Goal: Information Seeking & Learning: Check status

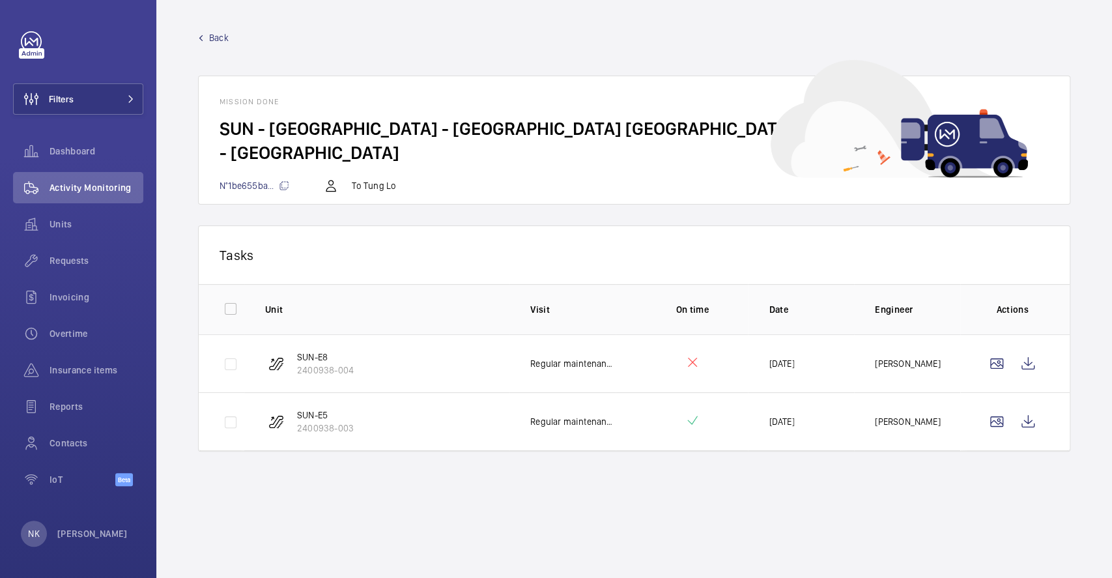
click at [785, 420] on p "[DATE]" at bounding box center [781, 421] width 25 height 13
drag, startPoint x: 476, startPoint y: 415, endPoint x: 859, endPoint y: 425, distance: 382.6
click at [0, 0] on tr "SUN-E5 2400938-003 Regular maintenance [DATE] [PERSON_NAME] Fai" at bounding box center [0, 0] width 0 height 0
click at [1025, 422] on wm-front-icon-button at bounding box center [1028, 421] width 31 height 31
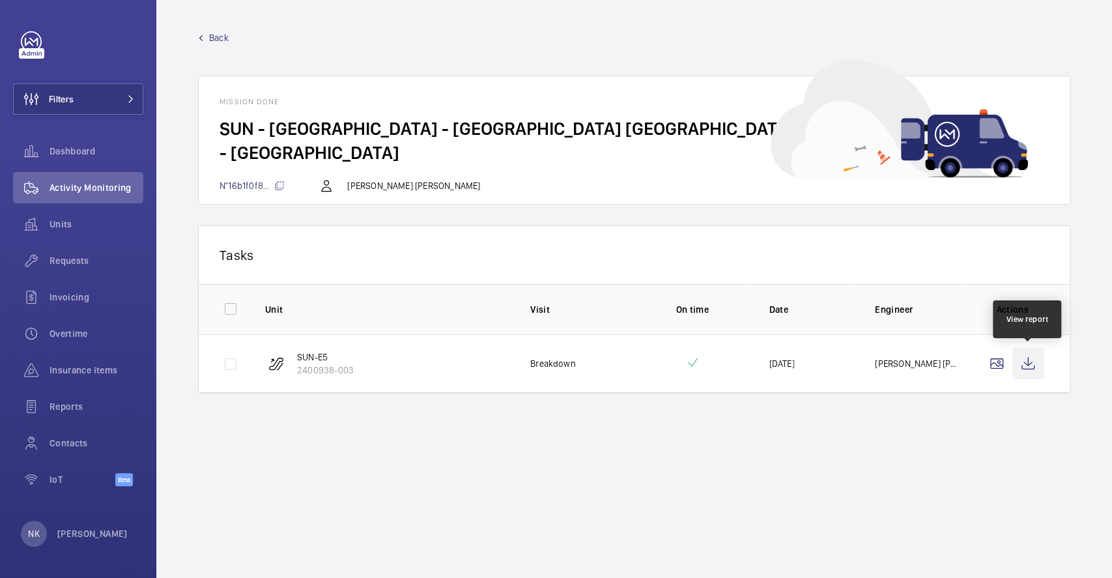
click at [1020, 358] on wm-front-icon-button at bounding box center [1028, 363] width 31 height 31
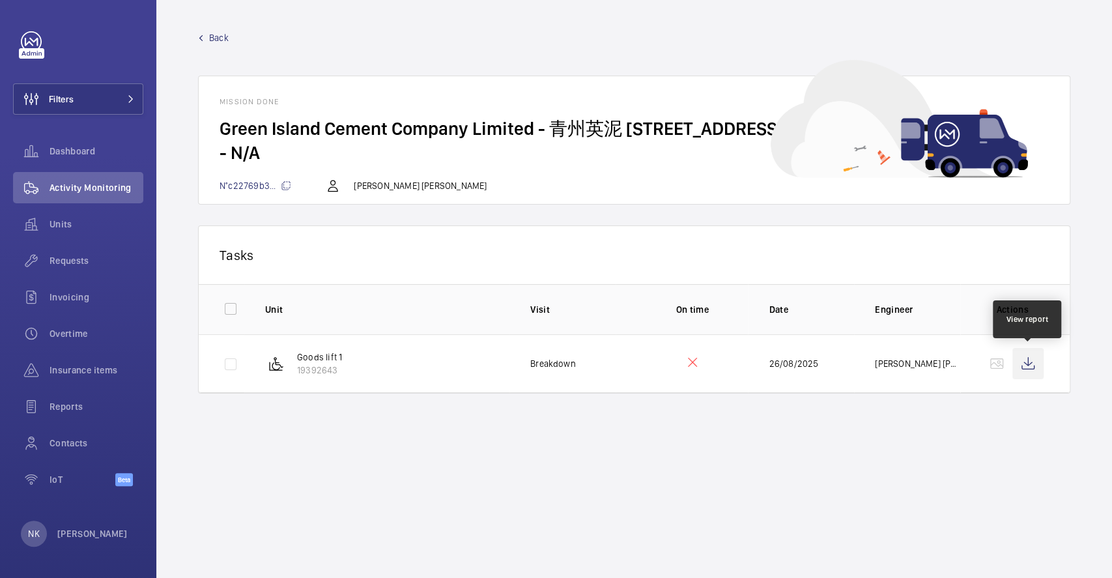
click at [1030, 369] on wm-front-icon-button at bounding box center [1028, 363] width 31 height 31
click at [73, 187] on span "Activity Monitoring" at bounding box center [97, 187] width 94 height 13
click at [218, 39] on span "Back" at bounding box center [219, 37] width 20 height 13
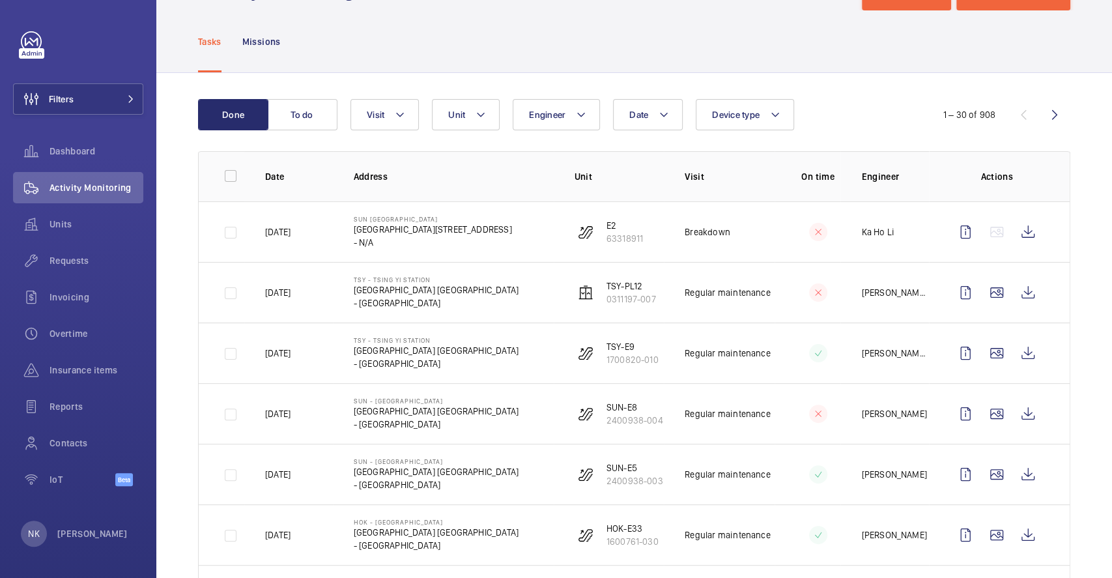
scroll to position [87, 0]
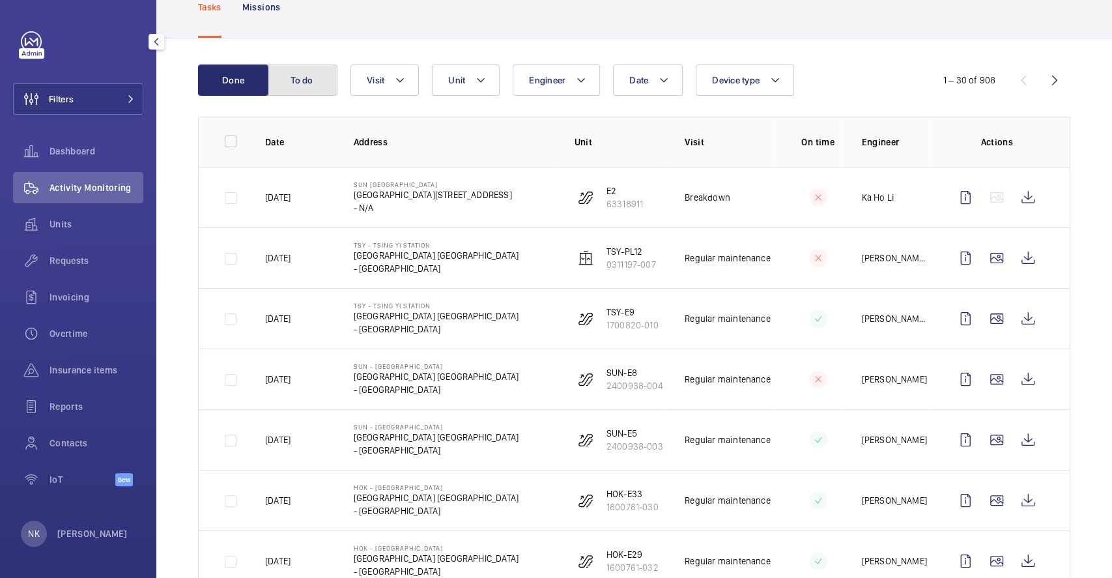
click at [295, 87] on button "To do" at bounding box center [302, 80] width 70 height 31
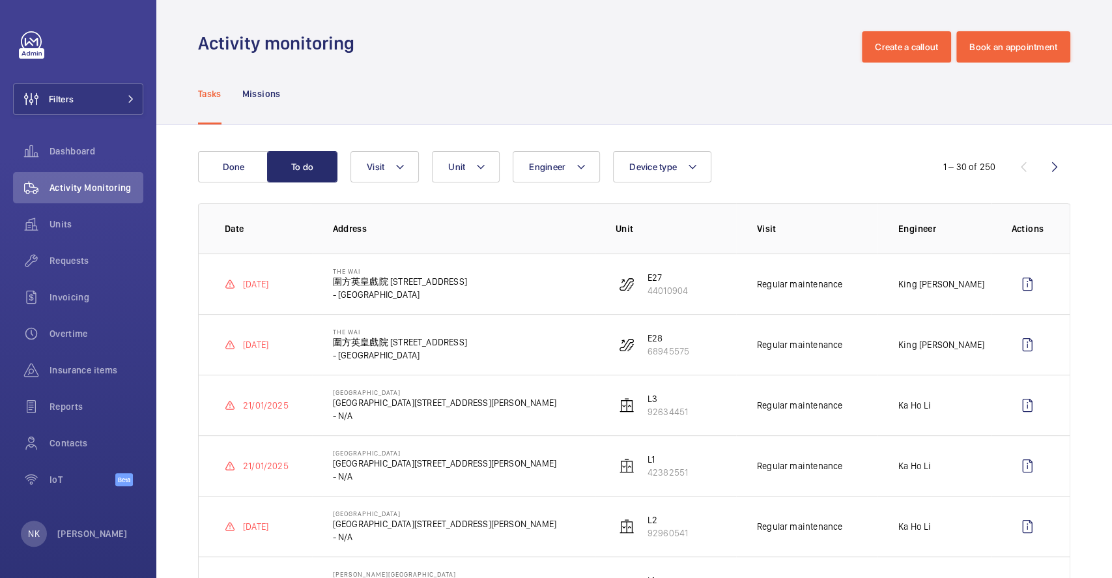
drag, startPoint x: 978, startPoint y: 289, endPoint x: 863, endPoint y: 280, distance: 115.1
click at [0, 0] on tr "05/01/2025 The Wai 圍方英皇戲院 18 Che Kung Miu Rd - HONG KONG E27 44010904 Regular m…" at bounding box center [0, 0] width 0 height 0
click at [524, 279] on td "The Wai 圍方英皇戲院 18 Che Kung Miu Rd - HONG KONG" at bounding box center [453, 283] width 283 height 61
click at [267, 91] on p "Missions" at bounding box center [261, 93] width 38 height 13
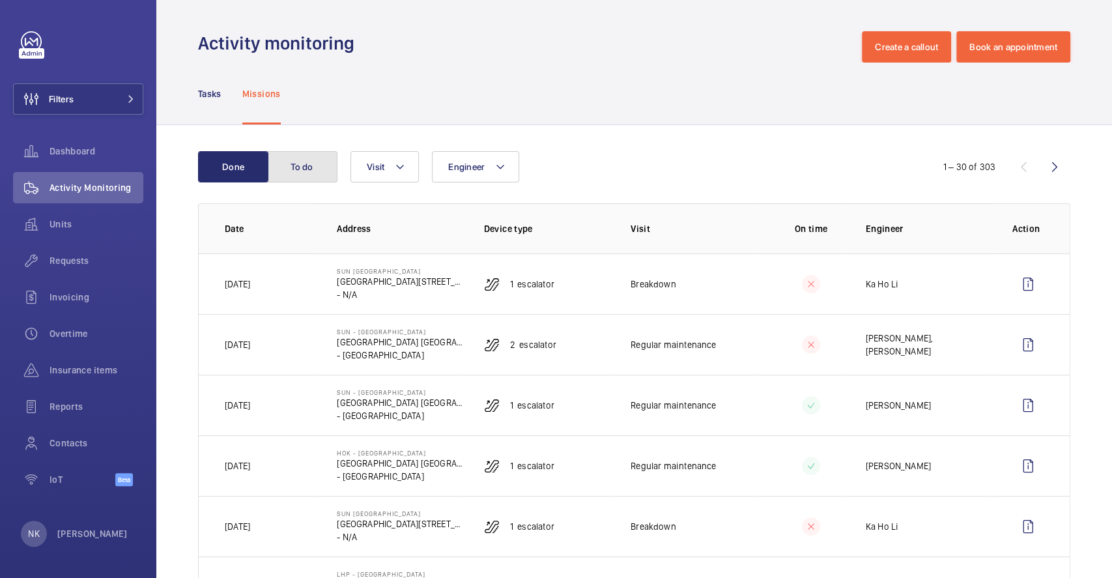
click at [326, 169] on button "To do" at bounding box center [302, 166] width 70 height 31
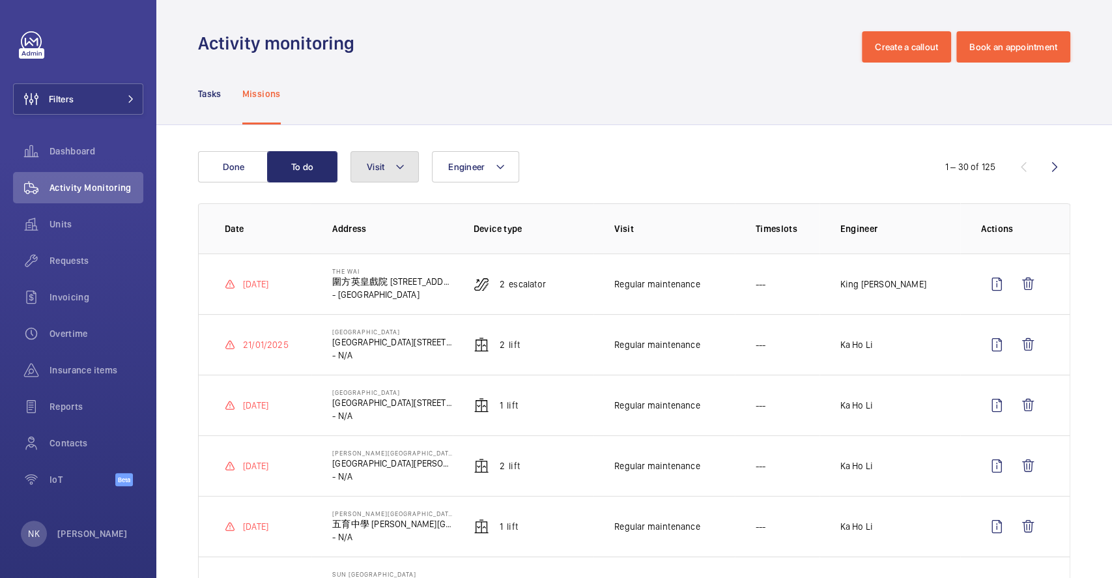
click at [396, 170] on mat-icon at bounding box center [400, 167] width 10 height 16
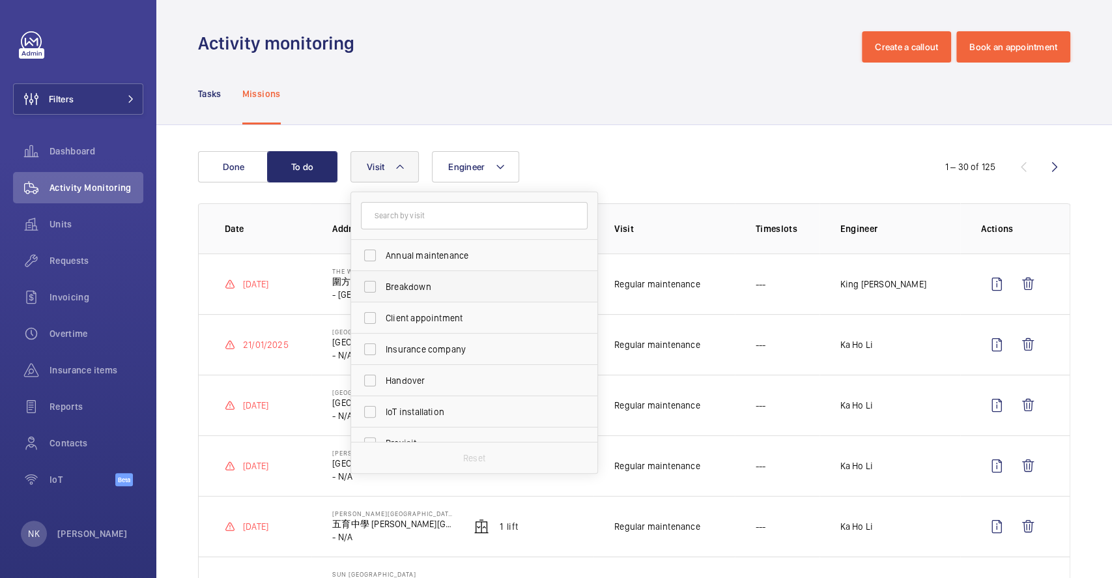
click at [419, 282] on span "Breakdown" at bounding box center [475, 286] width 179 height 13
click at [383, 282] on input "Breakdown" at bounding box center [370, 287] width 26 height 26
checkbox input "true"
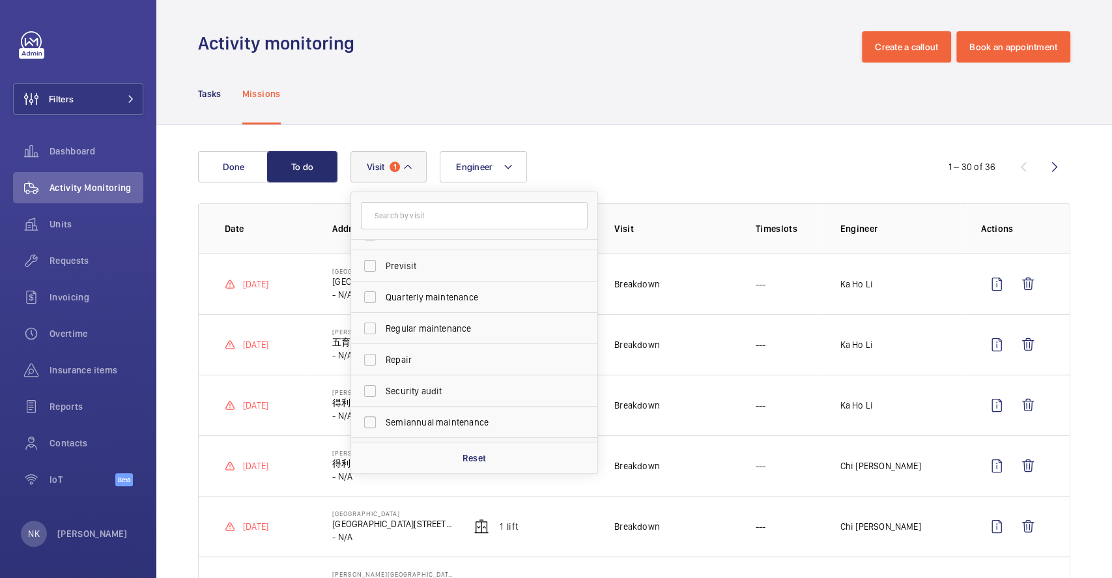
scroll to position [204, 0]
click at [435, 424] on span "Trapped passenger" at bounding box center [475, 426] width 179 height 13
click at [383, 424] on input "Trapped passenger" at bounding box center [370, 427] width 26 height 26
checkbox input "true"
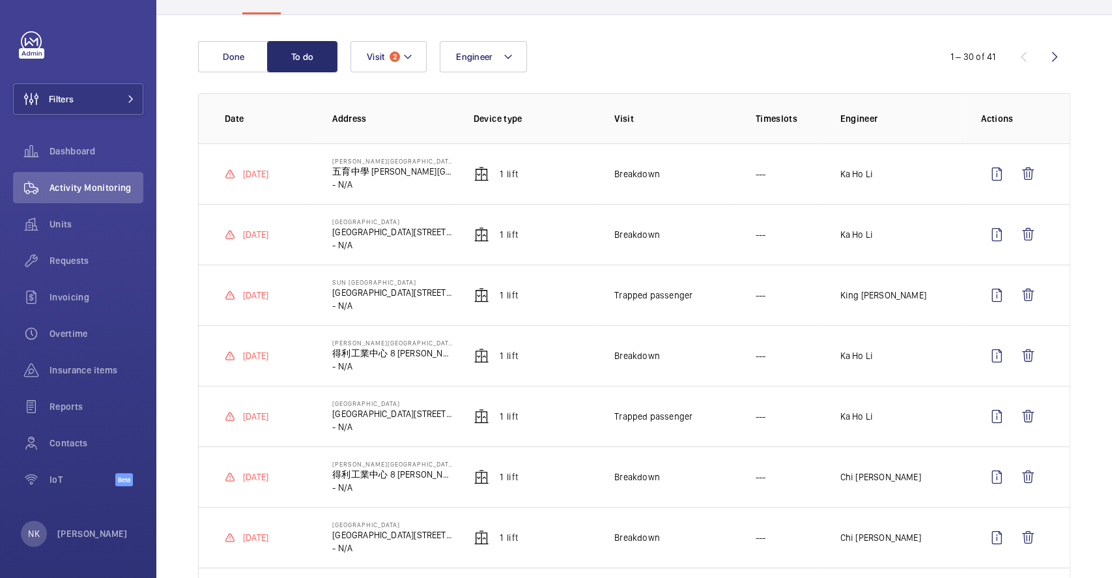
scroll to position [135, 0]
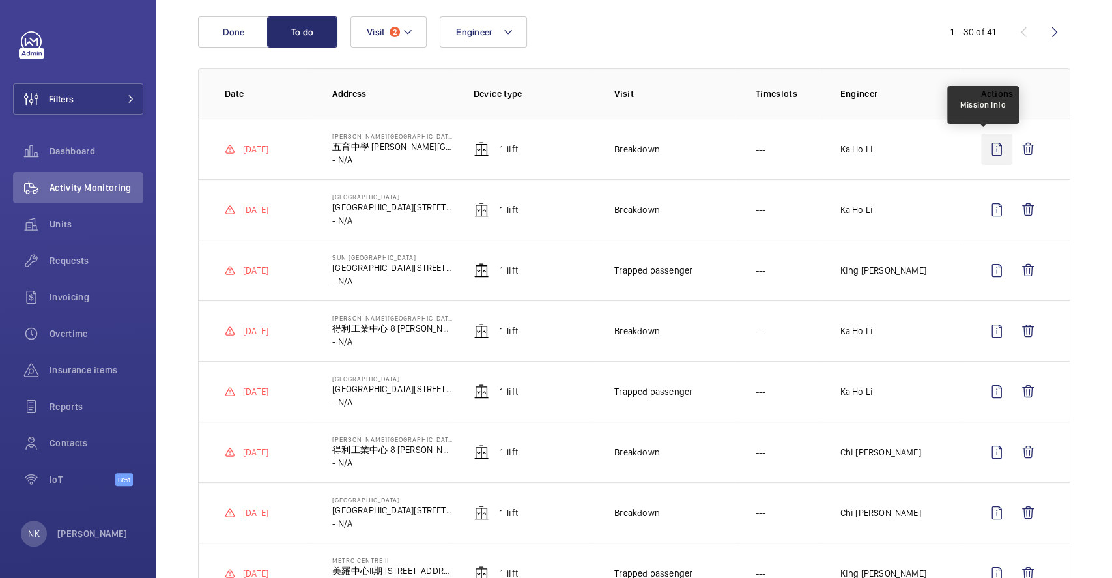
click at [981, 150] on wm-front-icon-button at bounding box center [996, 149] width 31 height 31
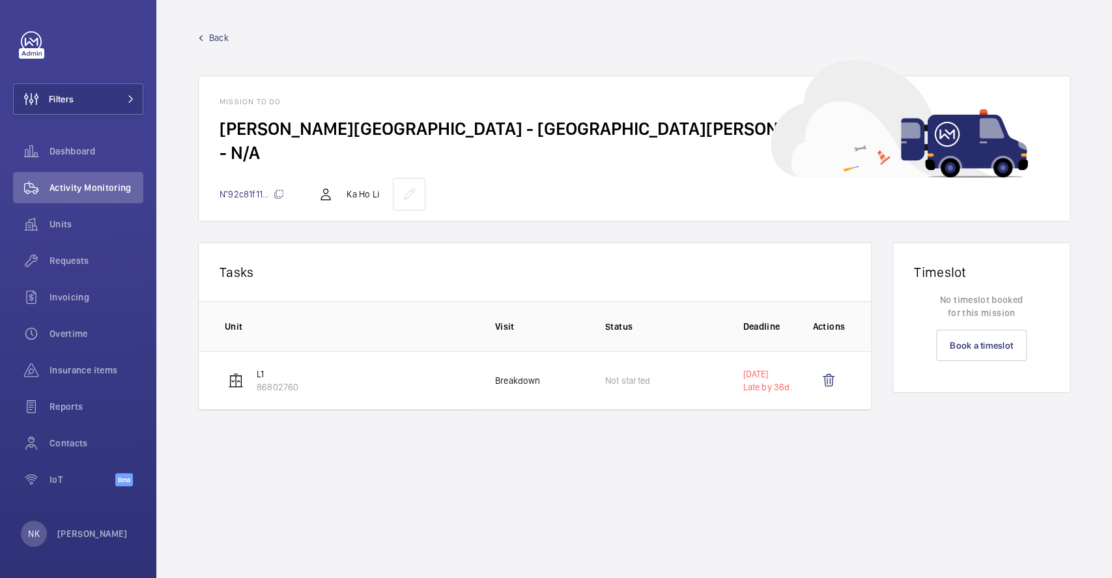
click at [217, 35] on span "Back" at bounding box center [219, 37] width 20 height 13
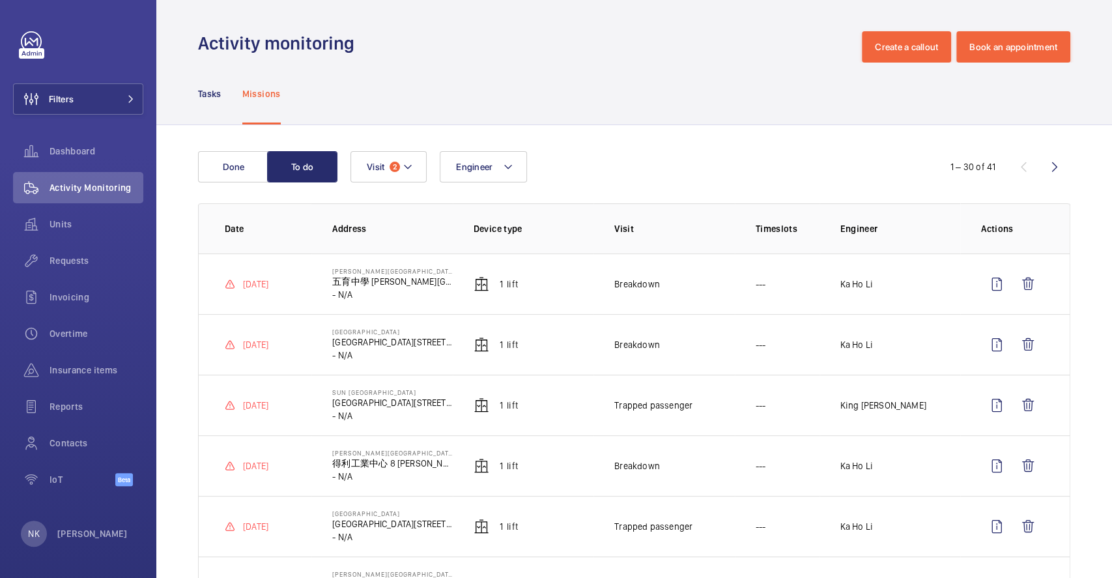
click at [496, 173] on button "Engineer" at bounding box center [483, 166] width 87 height 31
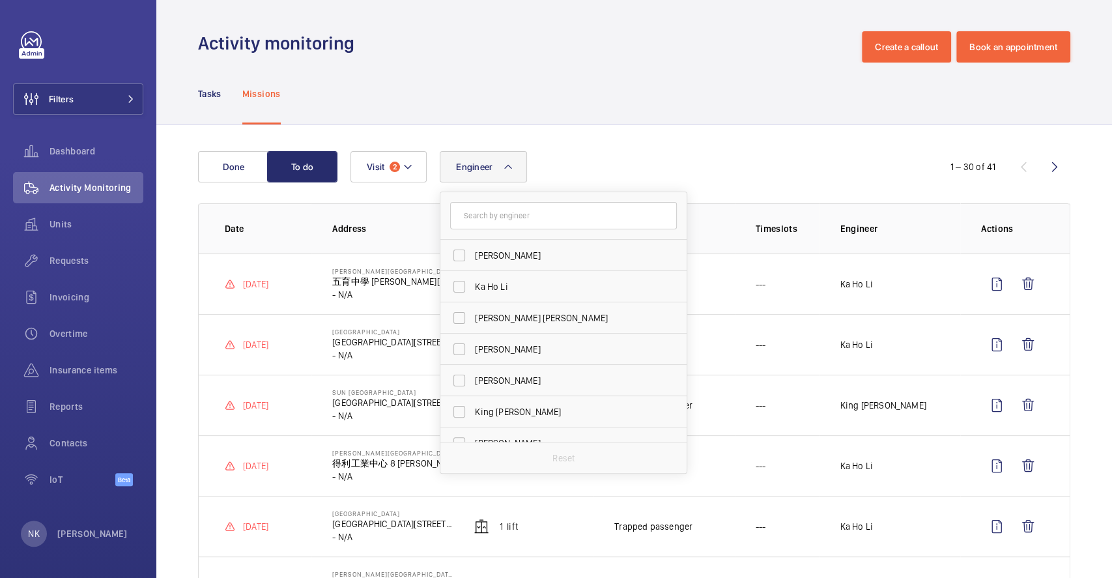
click at [647, 155] on div "Engineer Shangwen Zeng Ka Ho Li Kwong Keung Yau Raymond CHEUNG Shangwen Zeng Ki…" at bounding box center [633, 166] width 564 height 31
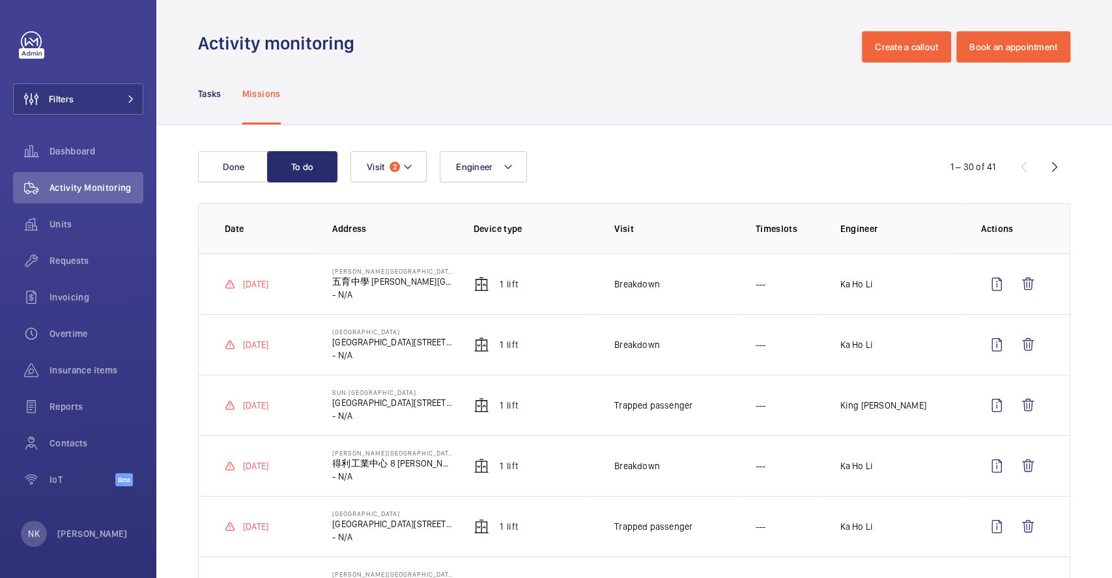
click at [562, 87] on div "Tasks Missions" at bounding box center [634, 94] width 873 height 62
click at [97, 145] on span "Dashboard" at bounding box center [97, 151] width 94 height 13
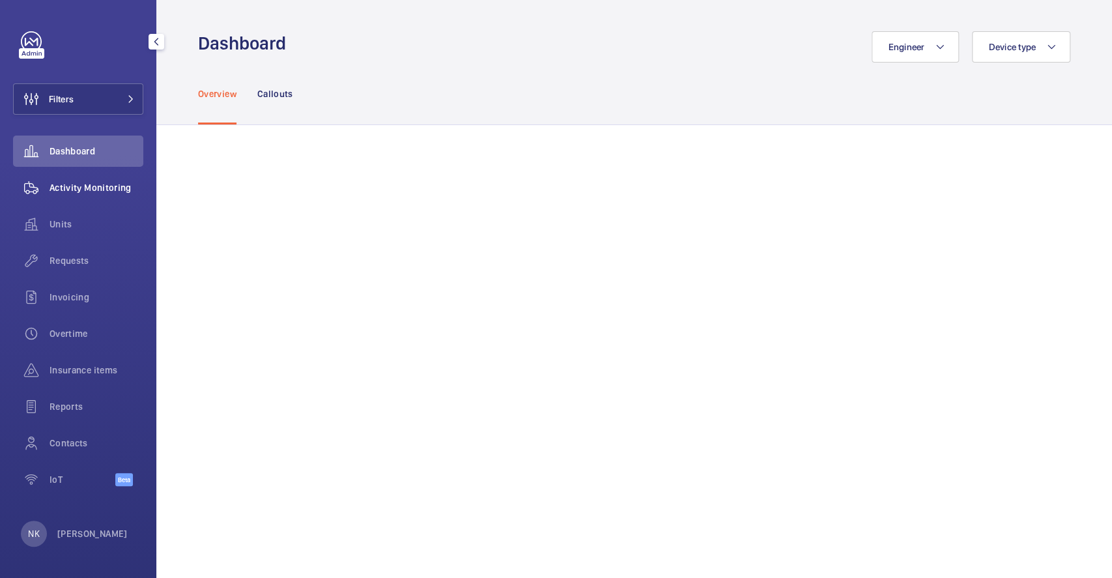
click at [89, 186] on span "Activity Monitoring" at bounding box center [97, 187] width 94 height 13
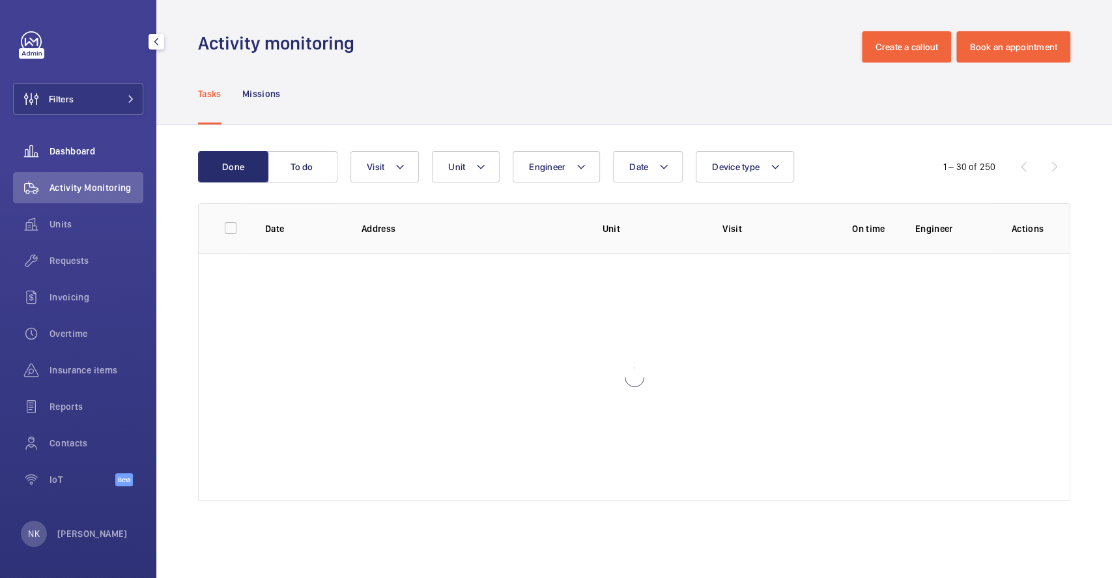
click at [65, 155] on span "Dashboard" at bounding box center [97, 151] width 94 height 13
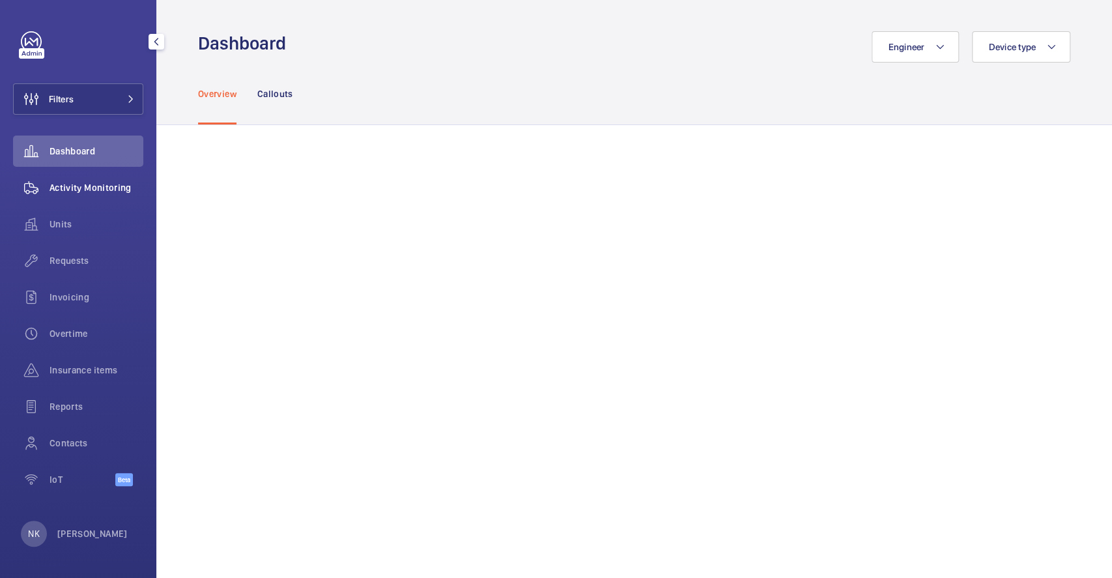
click at [93, 194] on div "Activity Monitoring" at bounding box center [78, 187] width 130 height 31
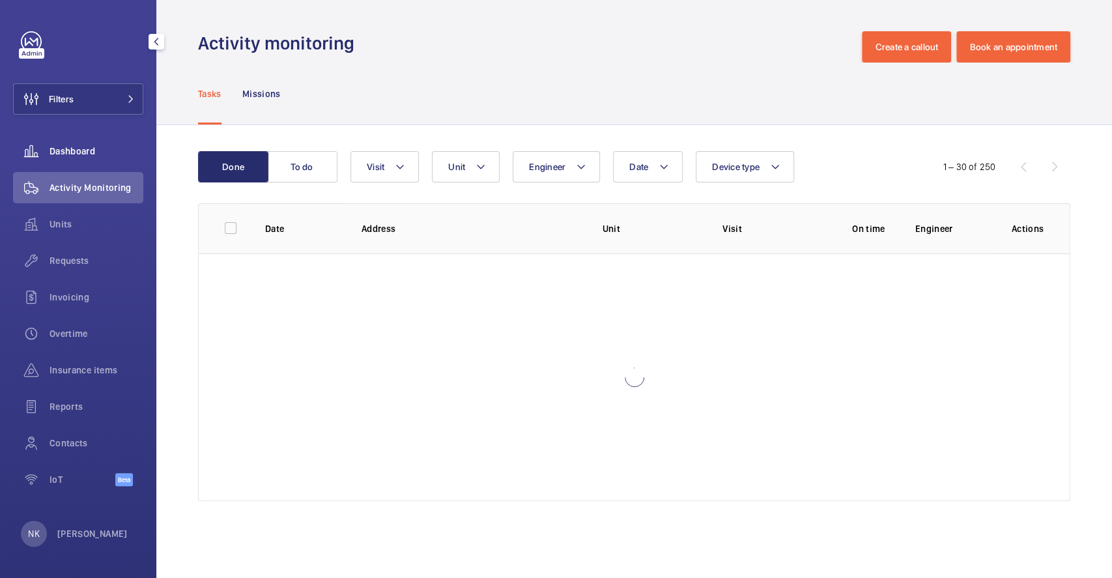
click at [74, 154] on span "Dashboard" at bounding box center [97, 151] width 94 height 13
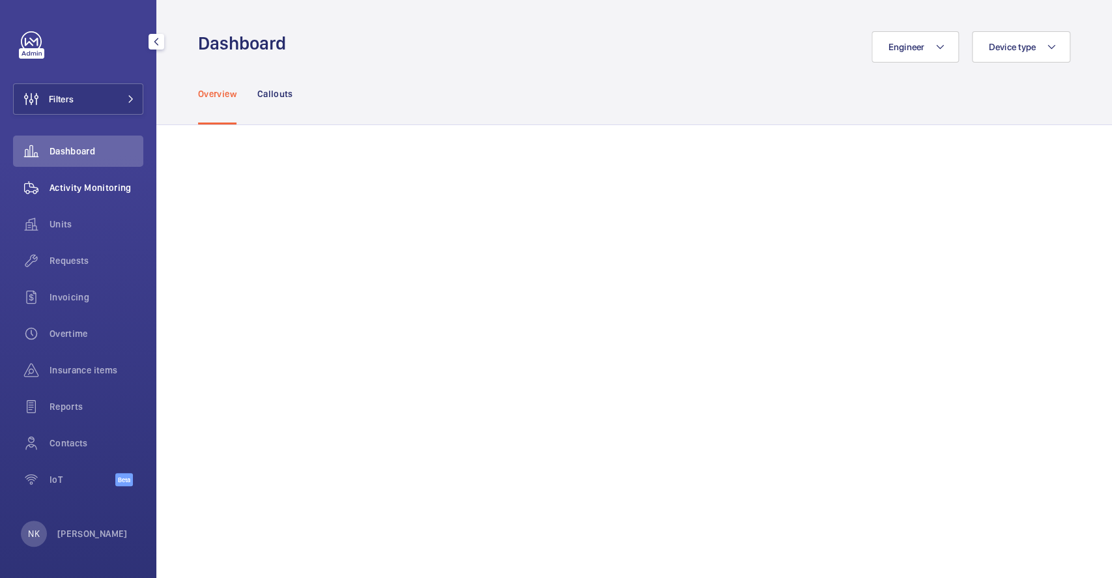
click at [84, 180] on div "Activity Monitoring" at bounding box center [78, 187] width 130 height 31
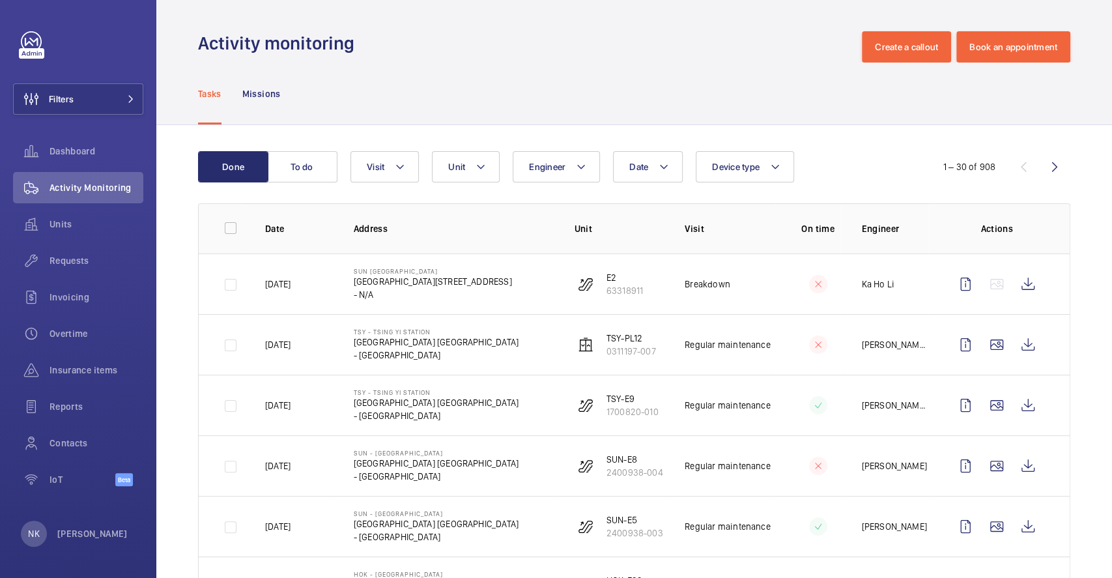
click at [437, 373] on td "TSY - Tsing Yi Station 青衣站 Tsing Yi Station - HONG KONG" at bounding box center [443, 344] width 221 height 61
click at [87, 164] on div "Dashboard" at bounding box center [78, 151] width 130 height 31
